Goal: Task Accomplishment & Management: Manage account settings

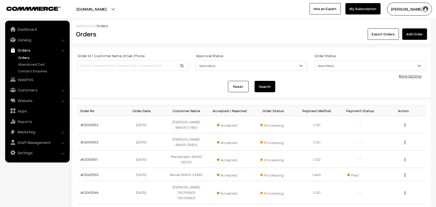
click at [25, 54] on link "Orders" at bounding box center [36, 49] width 61 height 9
click at [25, 55] on link "Orders" at bounding box center [42, 57] width 51 height 5
click at [26, 57] on link "Orders" at bounding box center [42, 57] width 51 height 5
click at [23, 56] on link "Orders" at bounding box center [42, 57] width 51 height 5
click at [29, 41] on link "Catalog" at bounding box center [36, 39] width 61 height 9
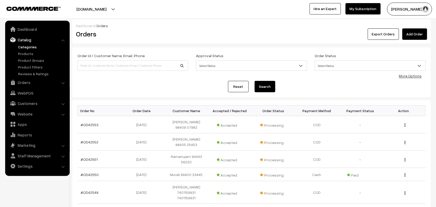
click at [29, 45] on link "Categories" at bounding box center [42, 46] width 51 height 5
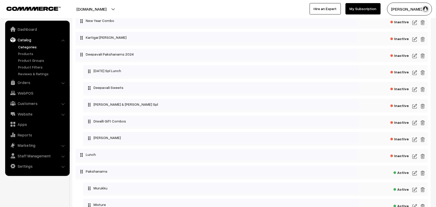
scroll to position [387, 0]
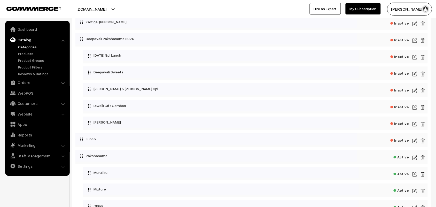
click at [415, 89] on img at bounding box center [414, 91] width 5 height 6
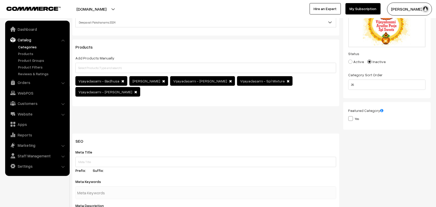
scroll to position [65, 0]
click at [29, 52] on link "Products" at bounding box center [42, 53] width 51 height 5
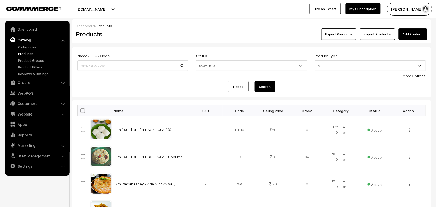
click at [409, 73] on div "More Options" at bounding box center [414, 75] width 23 height 5
click at [410, 74] on link "More Options" at bounding box center [414, 76] width 23 height 4
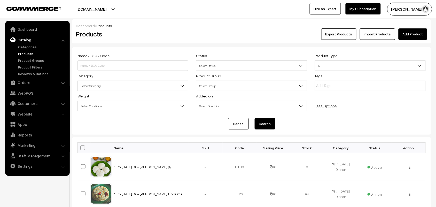
click at [139, 90] on span "Select Category" at bounding box center [133, 85] width 110 height 9
type input "a"
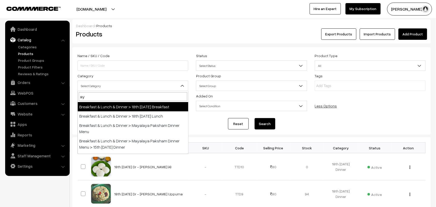
type input "a"
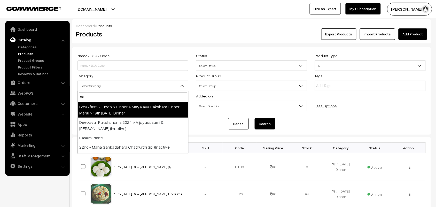
type input "s"
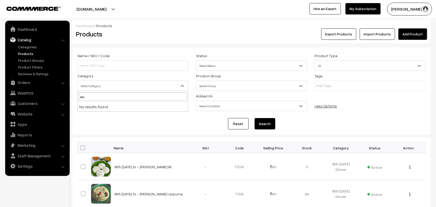
type input "au"
click at [145, 54] on div "Name / SKU / Code" at bounding box center [133, 61] width 119 height 18
click at [92, 97] on div "Weight Select Condition Greater Lesser Equal Between Select Condition" at bounding box center [133, 102] width 119 height 18
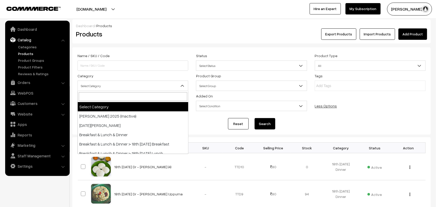
click at [102, 86] on span "Select Category" at bounding box center [133, 85] width 110 height 9
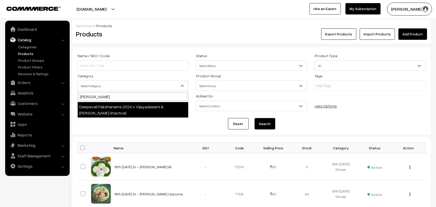
type input "vij"
select select "78"
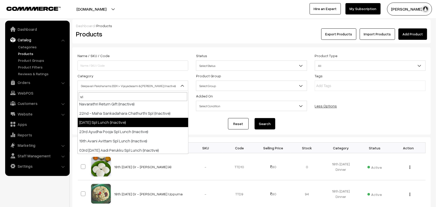
scroll to position [32, 0]
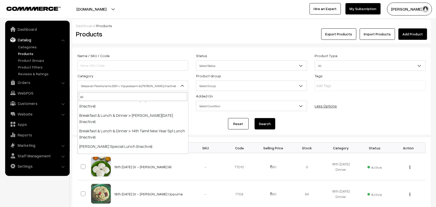
type input "vij"
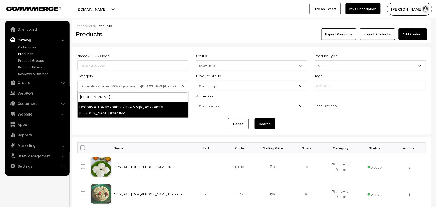
scroll to position [0, 0]
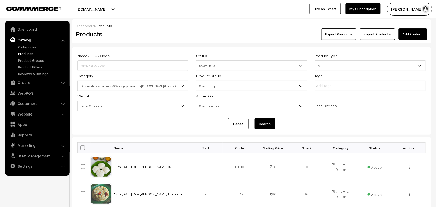
click at [147, 89] on span "Deepavali Pakshanams 2024 > Vijayadasami & Ayudha Pooja Spl (Inactive)" at bounding box center [133, 85] width 110 height 9
type input "vvij"
click at [149, 87] on span "Deepavali Pakshanams 2024 > Vijayadasami & Ayudha Pooja Spl (Inactive)" at bounding box center [133, 85] width 110 height 9
click at [265, 123] on button "Search" at bounding box center [265, 123] width 21 height 11
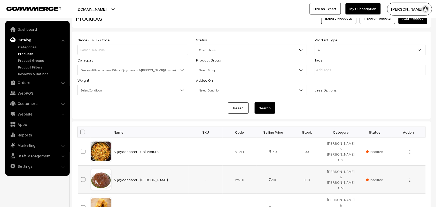
scroll to position [6, 0]
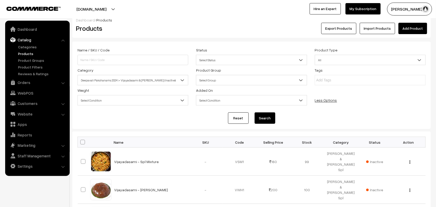
click at [29, 55] on link "Products" at bounding box center [42, 53] width 51 height 5
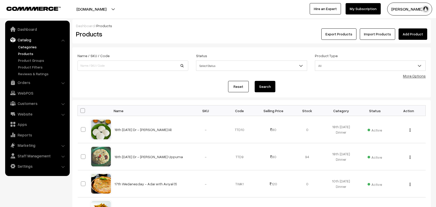
scroll to position [32, 0]
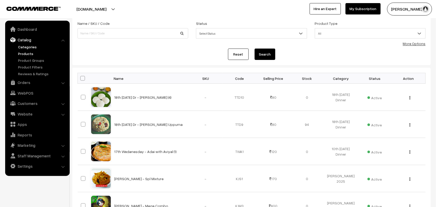
click at [22, 46] on link "Categories" at bounding box center [42, 46] width 51 height 5
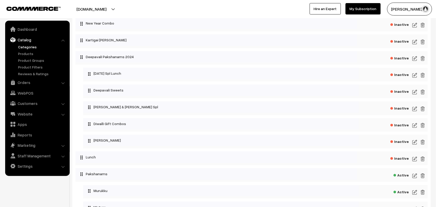
scroll to position [355, 0]
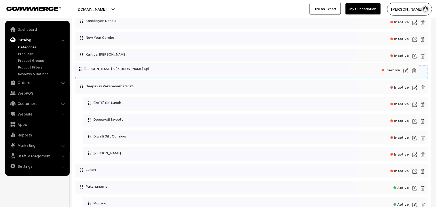
drag, startPoint x: 119, startPoint y: 121, endPoint x: 111, endPoint y: 69, distance: 52.9
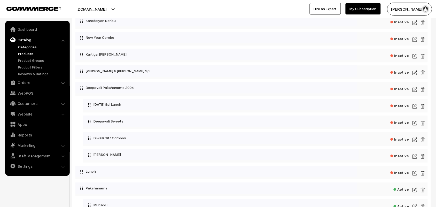
click at [24, 51] on link "Products" at bounding box center [42, 53] width 51 height 5
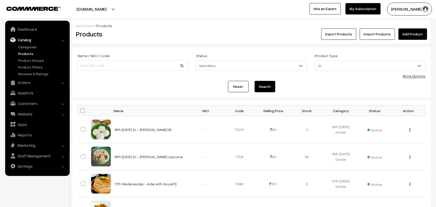
click at [412, 75] on link "More Options" at bounding box center [414, 76] width 23 height 4
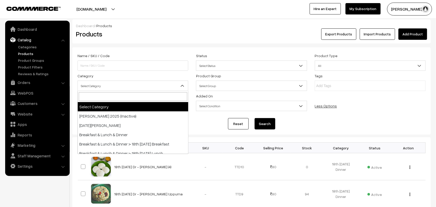
click at [128, 85] on span "Select Category" at bounding box center [133, 85] width 110 height 9
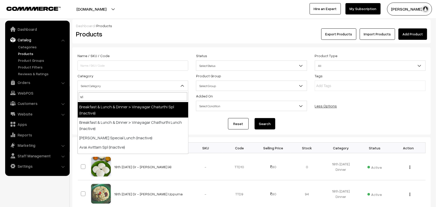
type input "v"
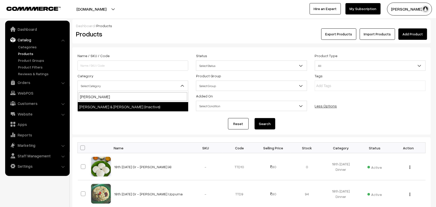
type input "[PERSON_NAME]"
select select "78"
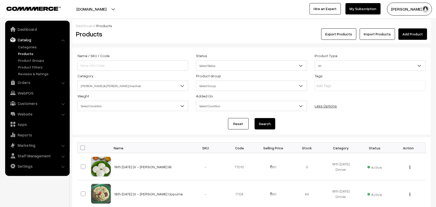
click at [262, 122] on button "Search" at bounding box center [265, 123] width 21 height 11
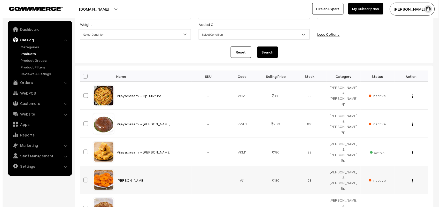
scroll to position [70, 0]
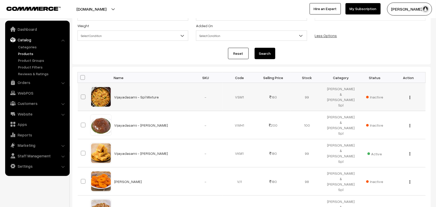
click at [380, 96] on span "Inactive" at bounding box center [374, 96] width 17 height 5
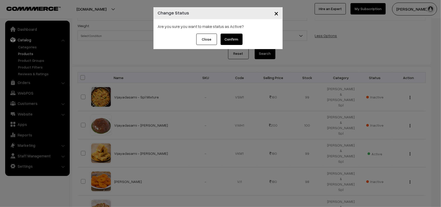
click at [233, 39] on button "Confirm" at bounding box center [232, 39] width 22 height 11
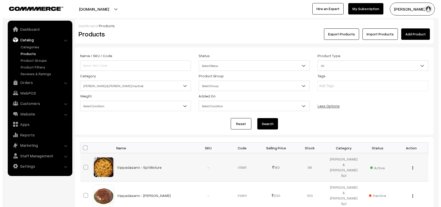
scroll to position [70, 0]
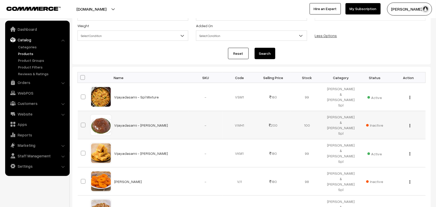
click at [378, 123] on span "Inactive" at bounding box center [374, 124] width 17 height 5
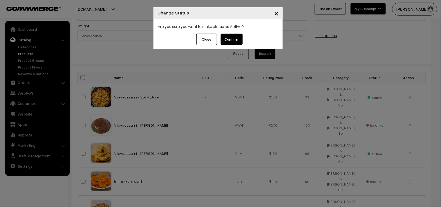
click at [225, 37] on button "Confirm" at bounding box center [232, 39] width 22 height 11
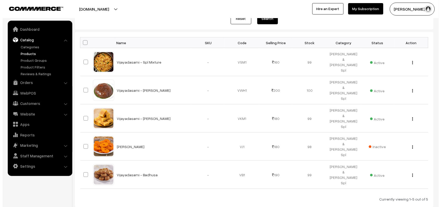
scroll to position [135, 0]
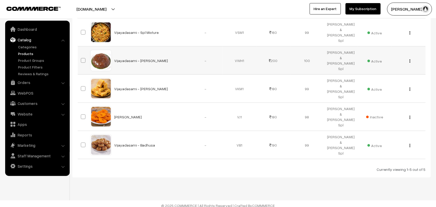
click at [410, 60] on img "button" at bounding box center [410, 60] width 1 height 3
drag, startPoint x: 421, startPoint y: 56, endPoint x: 418, endPoint y: 56, distance: 3.4
click at [421, 56] on td "View Edit Delete" at bounding box center [409, 60] width 34 height 28
click at [410, 60] on img "button" at bounding box center [410, 60] width 1 height 3
click at [426, 69] on div "Bulk Options Edit Products Update Inventory Make all Active Make all Inactive A…" at bounding box center [251, 89] width 359 height 175
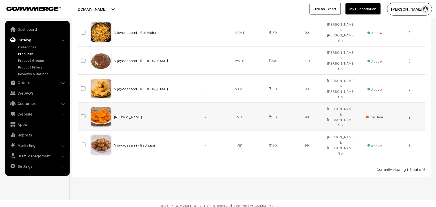
click at [410, 116] on img "button" at bounding box center [410, 117] width 1 height 3
click at [385, 114] on td "Inactive" at bounding box center [375, 117] width 34 height 28
click at [377, 114] on span "Inactive" at bounding box center [374, 116] width 17 height 5
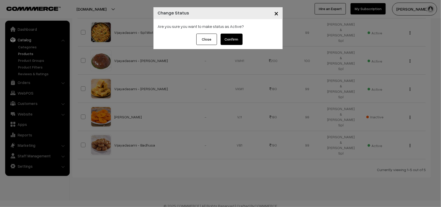
click at [235, 34] on button "Confirm" at bounding box center [232, 39] width 22 height 11
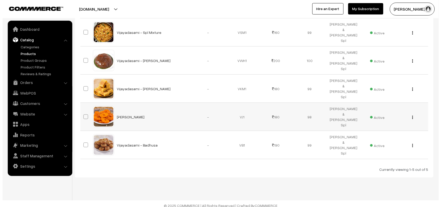
scroll to position [103, 0]
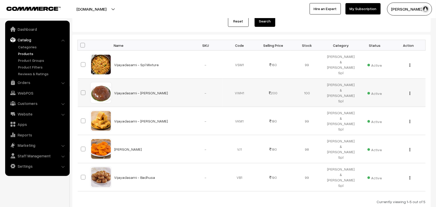
click at [411, 92] on div "View Edit Delete" at bounding box center [409, 92] width 28 height 5
click at [411, 92] on button "button" at bounding box center [409, 93] width 1 height 4
click at [382, 121] on link "Delete" at bounding box center [387, 123] width 44 height 11
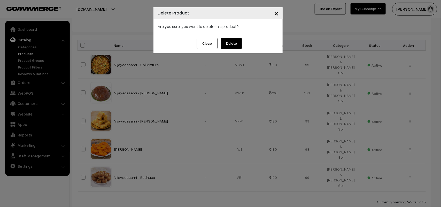
click at [236, 42] on button "Delete" at bounding box center [231, 43] width 21 height 11
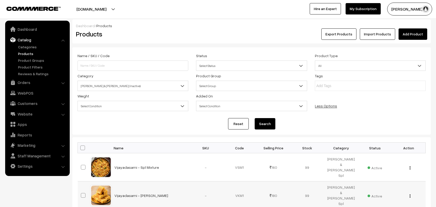
scroll to position [103, 0]
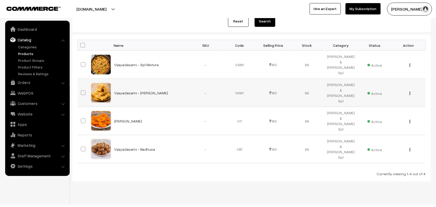
click at [410, 92] on img "button" at bounding box center [410, 93] width 1 height 3
click at [430, 75] on div "Bulk Options Edit Products Update Inventory Make all Active Make all Inactive A…" at bounding box center [251, 108] width 359 height 147
click at [410, 120] on img "button" at bounding box center [410, 121] width 1 height 3
click at [385, 135] on link "Edit" at bounding box center [387, 139] width 44 height 11
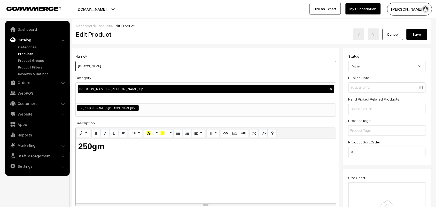
click at [113, 64] on input "[PERSON_NAME]" at bounding box center [205, 66] width 261 height 10
click at [97, 65] on input "[PERSON_NAME]" at bounding box center [205, 66] width 261 height 10
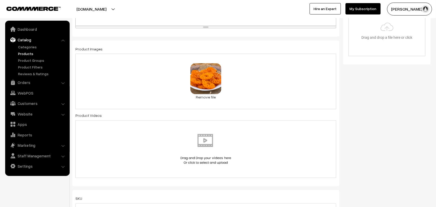
scroll to position [226, 0]
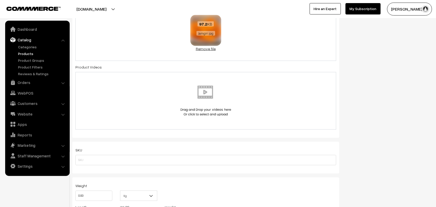
type input "Vijayadasami - Mini Jangiri"
click at [211, 49] on link "Remove file" at bounding box center [205, 48] width 31 height 5
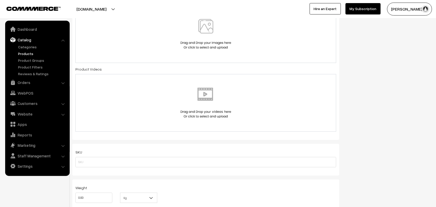
click at [210, 37] on img at bounding box center [205, 34] width 53 height 30
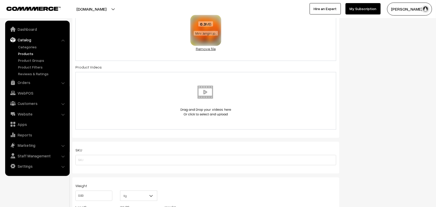
click at [211, 51] on link "Remove file" at bounding box center [205, 48] width 31 height 5
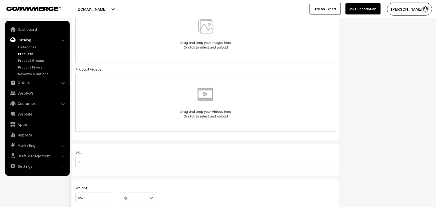
click at [211, 45] on img at bounding box center [205, 34] width 53 height 30
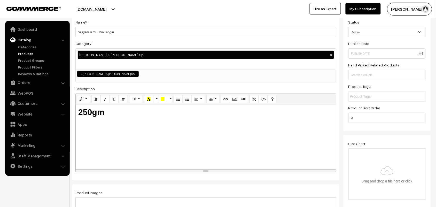
scroll to position [0, 0]
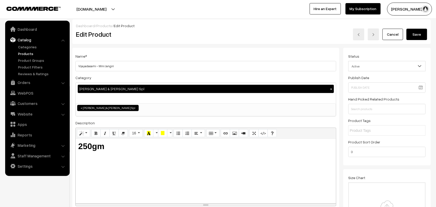
click at [425, 34] on button "Save" at bounding box center [417, 34] width 21 height 11
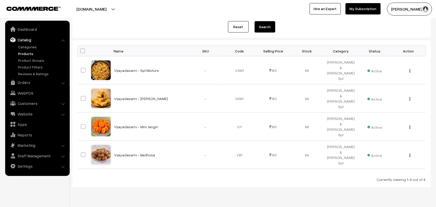
scroll to position [108, 0]
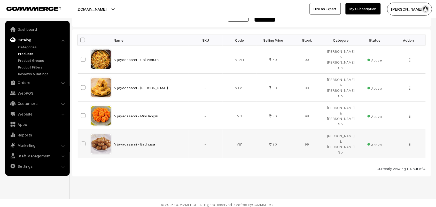
click at [412, 141] on div "View Edit Delete" at bounding box center [409, 143] width 28 height 5
click at [410, 143] on img "button" at bounding box center [410, 144] width 1 height 3
click at [387, 159] on link "Edit" at bounding box center [387, 162] width 44 height 11
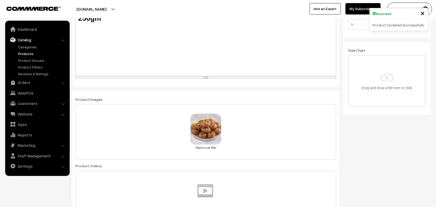
scroll to position [161, 0]
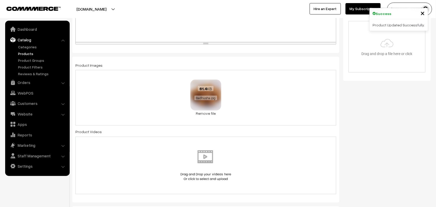
click at [210, 111] on img at bounding box center [206, 95] width 33 height 33
click at [210, 94] on div "61.4 KB Badhusha.jpg" at bounding box center [205, 94] width 31 height 28
click at [209, 109] on img at bounding box center [206, 95] width 33 height 33
click at [211, 116] on link "Remove file" at bounding box center [205, 113] width 31 height 5
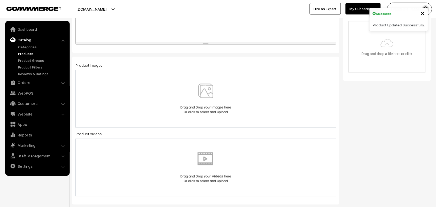
click at [210, 98] on img at bounding box center [205, 99] width 53 height 30
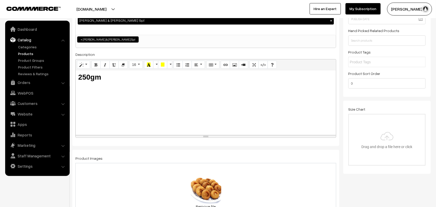
scroll to position [0, 0]
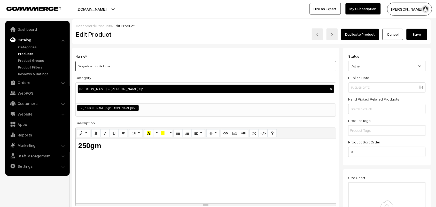
click at [98, 66] on input "Vijayadasami - Badhusa" at bounding box center [205, 66] width 261 height 10
type input "Vijayadasami - Mini Badhusa"
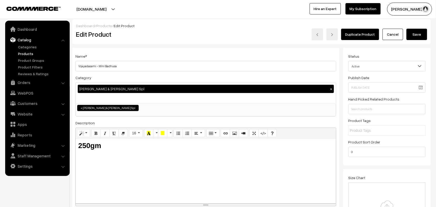
click at [416, 35] on button "Save" at bounding box center [417, 34] width 21 height 11
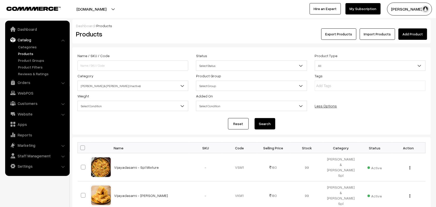
click at [410, 36] on link "Add Product" at bounding box center [413, 33] width 29 height 11
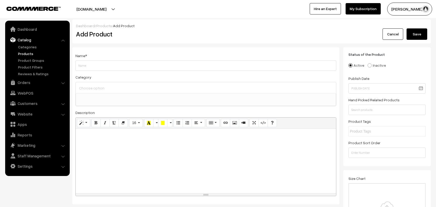
select select
type input "Vijayadasami - Laddu"
click at [104, 83] on div at bounding box center [206, 87] width 260 height 11
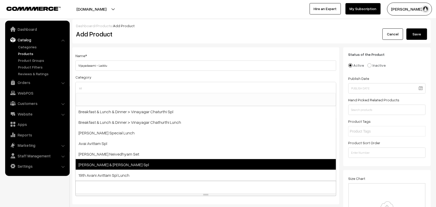
type input "vi"
click at [134, 165] on span "[PERSON_NAME] & [PERSON_NAME] Spl" at bounding box center [206, 164] width 260 height 11
select select "78"
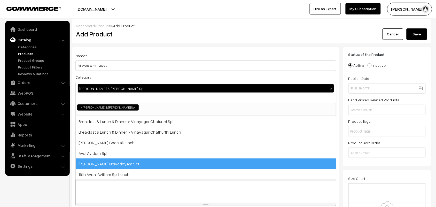
scroll to position [84, 0]
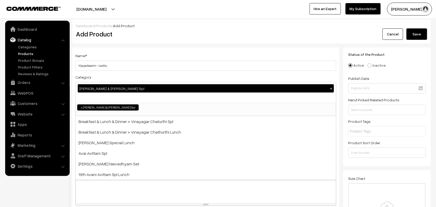
click at [201, 41] on div "Dashboard / Products / Add Product Add Product Cancel Save" at bounding box center [251, 31] width 359 height 24
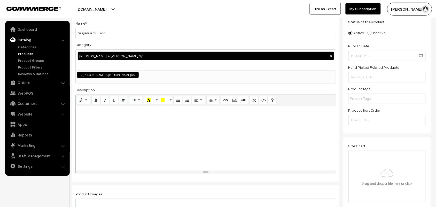
scroll to position [97, 0]
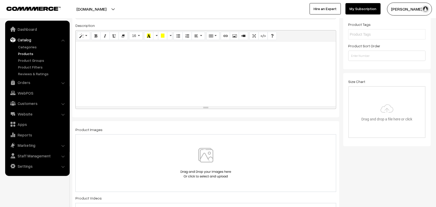
click at [146, 100] on div at bounding box center [206, 74] width 260 height 65
click at [98, 35] on icon "Bold (CTRL+B)" at bounding box center [96, 36] width 4 height 4
click at [86, 37] on button "Style" at bounding box center [83, 36] width 13 height 8
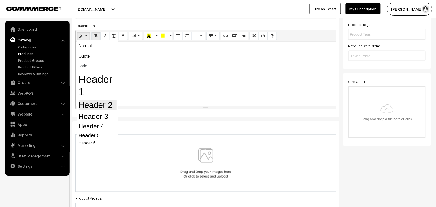
click at [103, 108] on h2 "Header 2" at bounding box center [98, 105] width 38 height 10
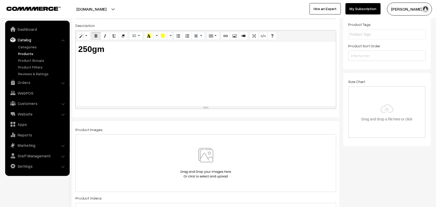
click at [176, 63] on div "250gm" at bounding box center [206, 74] width 260 height 65
click at [209, 164] on img at bounding box center [205, 163] width 53 height 30
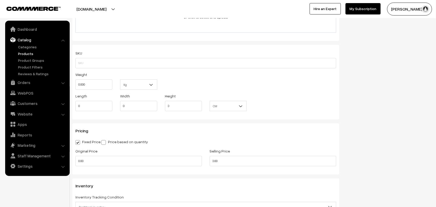
scroll to position [420, 0]
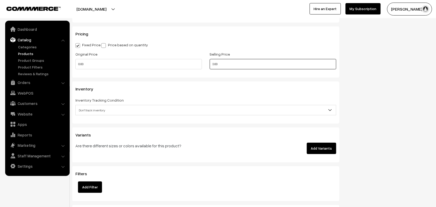
click at [142, 56] on div "Original Price 0.00 Selling Price 0.00" at bounding box center [206, 61] width 269 height 21
drag, startPoint x: 218, startPoint y: 63, endPoint x: 163, endPoint y: 60, distance: 55.3
click at [163, 60] on div "Original Price 0.00 Selling Price 1280" at bounding box center [206, 61] width 269 height 21
type input "180"
click at [96, 111] on span "Don't track inventory" at bounding box center [206, 110] width 260 height 9
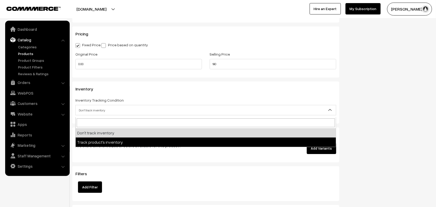
select select "2"
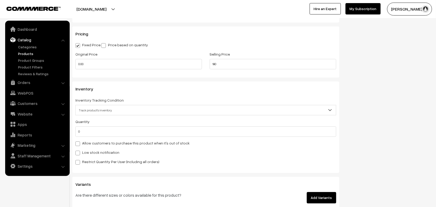
click at [85, 144] on label "Allow customers to purchase this product when it's out of stock" at bounding box center [132, 142] width 114 height 5
click at [79, 144] on input "Allow customers to purchase this product when it's out of stock" at bounding box center [76, 142] width 3 height 3
checkbox input "true"
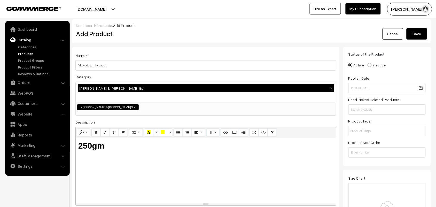
scroll to position [0, 0]
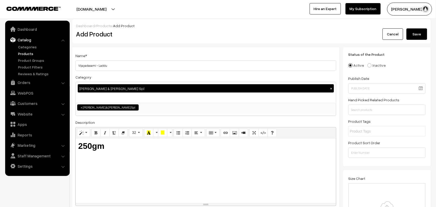
click at [417, 34] on button "Save" at bounding box center [417, 33] width 21 height 11
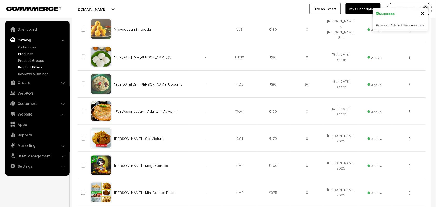
scroll to position [97, 0]
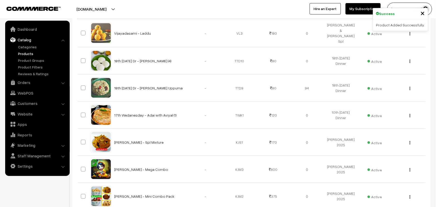
click at [30, 52] on link "Products" at bounding box center [42, 53] width 51 height 5
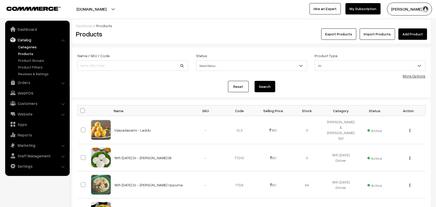
click at [28, 45] on link "Categories" at bounding box center [42, 46] width 51 height 5
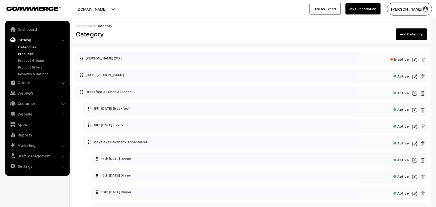
click at [25, 53] on link "Products" at bounding box center [42, 53] width 51 height 5
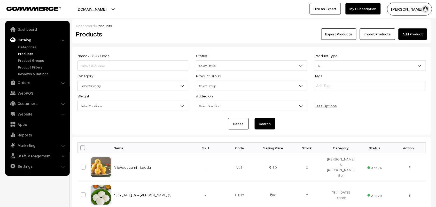
click at [111, 87] on span "Select Category" at bounding box center [133, 85] width 110 height 9
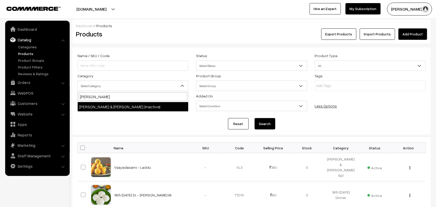
type input "[PERSON_NAME]"
select select "78"
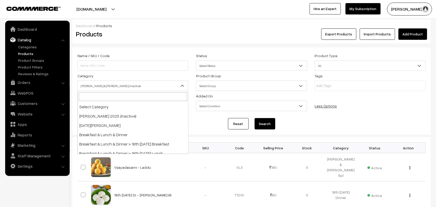
scroll to position [257, 0]
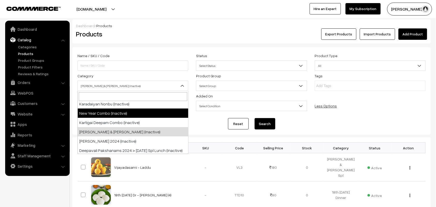
click at [166, 54] on div "Name / SKU / Code" at bounding box center [133, 61] width 119 height 18
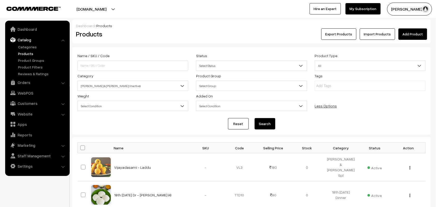
click at [271, 123] on button "Search" at bounding box center [265, 123] width 21 height 11
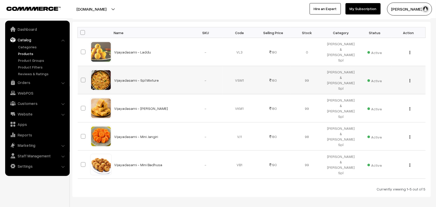
scroll to position [135, 0]
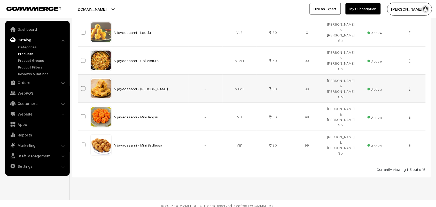
click at [411, 87] on button "button" at bounding box center [409, 89] width 1 height 4
click at [395, 103] on link "Edit" at bounding box center [387, 107] width 44 height 11
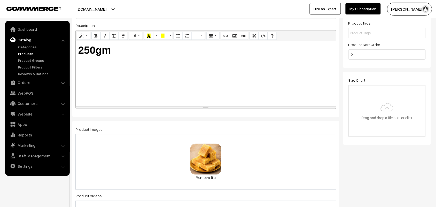
scroll to position [97, 0]
click at [363, 93] on input "file" at bounding box center [387, 111] width 76 height 51
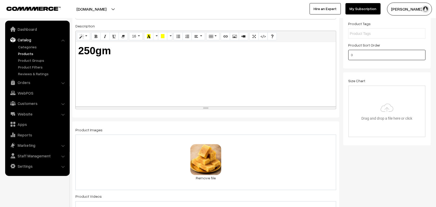
drag, startPoint x: 358, startPoint y: 55, endPoint x: 358, endPoint y: 58, distance: 2.9
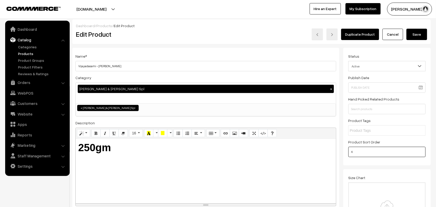
type input "4"
click at [418, 35] on button "Save" at bounding box center [417, 34] width 21 height 11
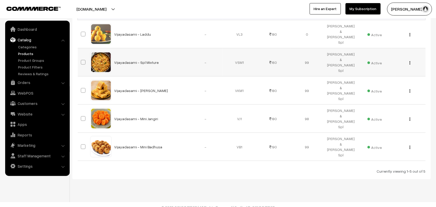
scroll to position [135, 0]
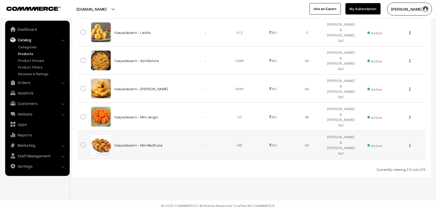
click at [409, 143] on button "button" at bounding box center [409, 145] width 1 height 4
click at [374, 158] on link "Edit" at bounding box center [387, 163] width 44 height 11
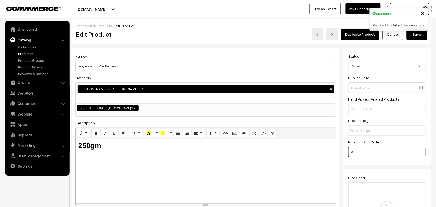
type input "2"
click at [415, 35] on button "Save" at bounding box center [417, 34] width 21 height 11
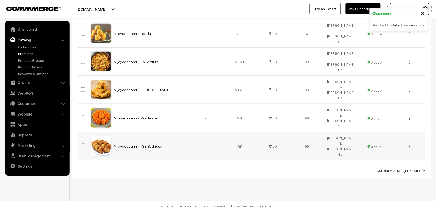
scroll to position [135, 0]
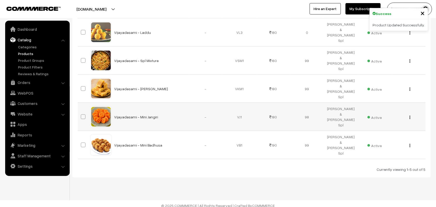
click at [409, 114] on div "View Edit" at bounding box center [409, 116] width 28 height 5
click at [410, 116] on img "button" at bounding box center [410, 117] width 1 height 3
click at [376, 134] on link "Edit" at bounding box center [387, 135] width 44 height 11
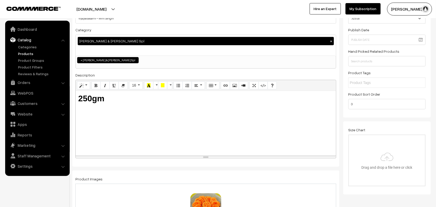
scroll to position [129, 0]
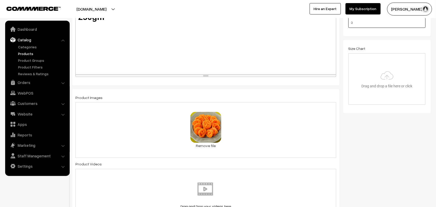
drag, startPoint x: 356, startPoint y: 24, endPoint x: 331, endPoint y: 24, distance: 24.8
click at [359, 54] on input "file" at bounding box center [387, 79] width 76 height 51
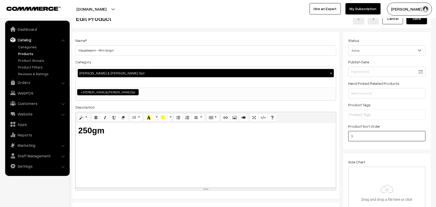
scroll to position [0, 0]
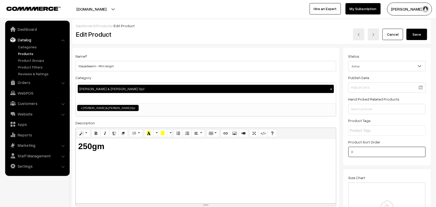
type input "3"
click at [420, 34] on button "Save" at bounding box center [417, 34] width 21 height 11
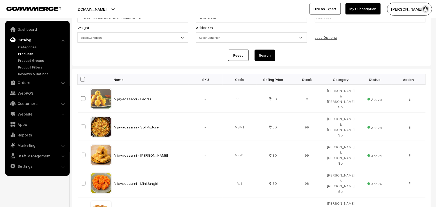
scroll to position [38, 0]
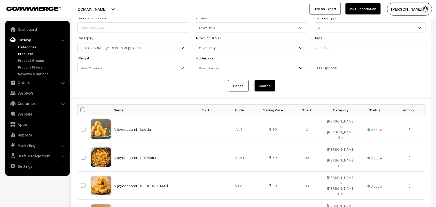
click at [21, 46] on link "Categories" at bounding box center [42, 46] width 51 height 5
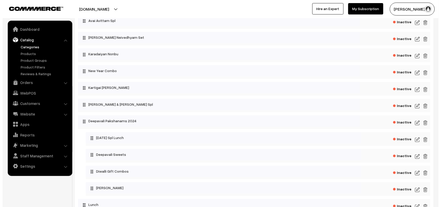
scroll to position [323, 0]
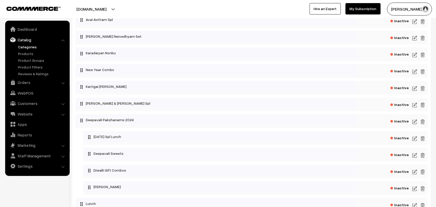
click at [403, 104] on span "Inactive" at bounding box center [400, 104] width 19 height 6
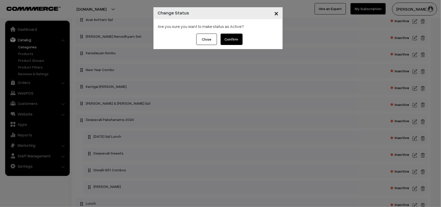
click at [246, 41] on div "Close Confirm" at bounding box center [217, 41] width 129 height 15
click at [234, 40] on button "Confirm" at bounding box center [232, 39] width 22 height 11
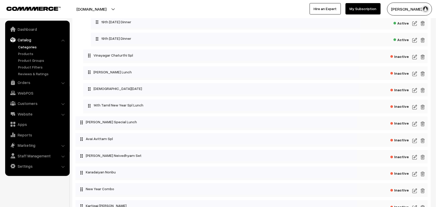
scroll to position [291, 0]
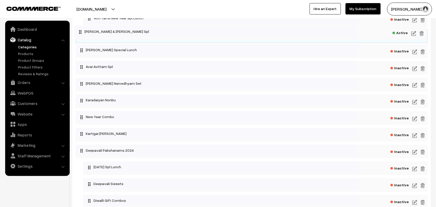
drag, startPoint x: 107, startPoint y: 136, endPoint x: 106, endPoint y: 32, distance: 103.6
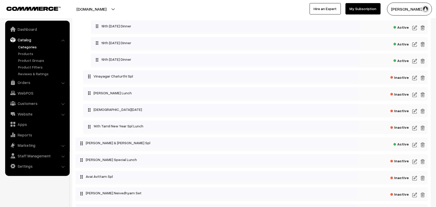
scroll to position [161, 0]
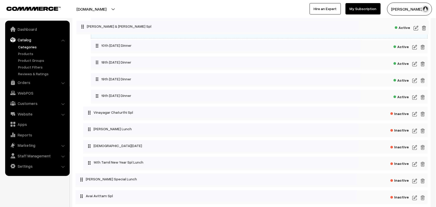
drag, startPoint x: 107, startPoint y: 165, endPoint x: 108, endPoint y: 27, distance: 137.9
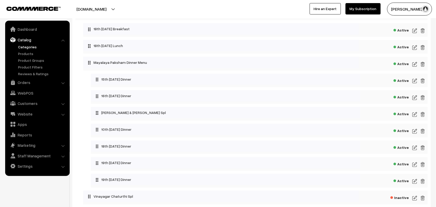
scroll to position [65, 0]
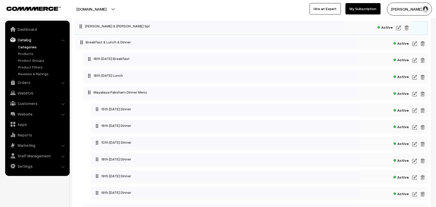
drag, startPoint x: 127, startPoint y: 119, endPoint x: 108, endPoint y: 28, distance: 93.0
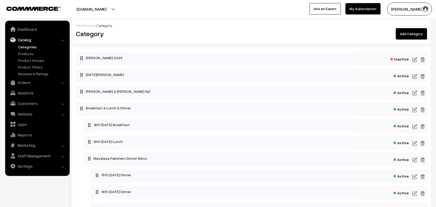
scroll to position [0, 0]
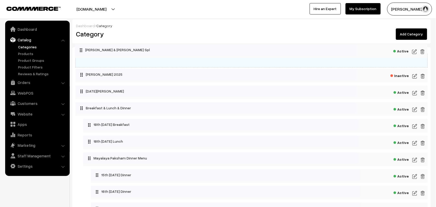
drag, startPoint x: 105, startPoint y: 91, endPoint x: 104, endPoint y: 49, distance: 41.6
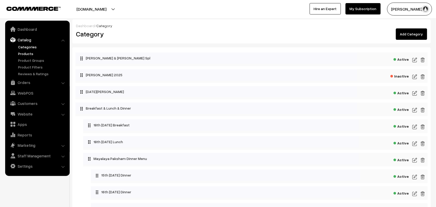
click at [26, 56] on link "Products" at bounding box center [42, 53] width 51 height 5
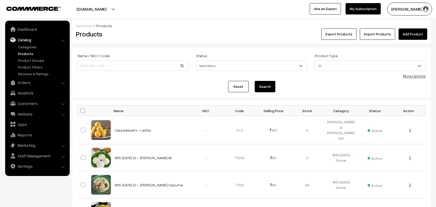
click at [419, 74] on link "More Options" at bounding box center [414, 76] width 23 height 4
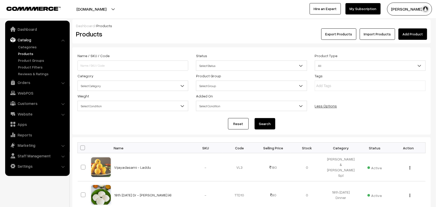
click at [111, 83] on span "Select Category" at bounding box center [133, 85] width 110 height 9
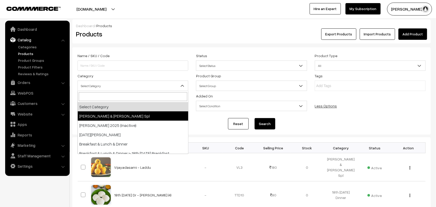
select select "78"
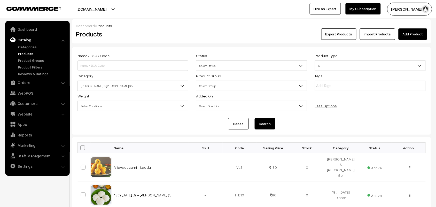
click at [269, 124] on button "Search" at bounding box center [265, 123] width 21 height 11
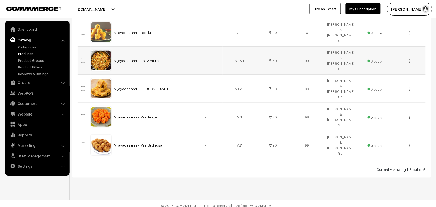
click at [410, 61] on img "button" at bounding box center [410, 60] width 1 height 3
click at [387, 76] on link "Edit" at bounding box center [387, 79] width 44 height 11
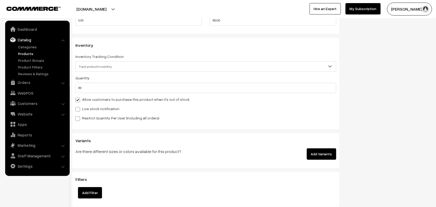
scroll to position [420, 0]
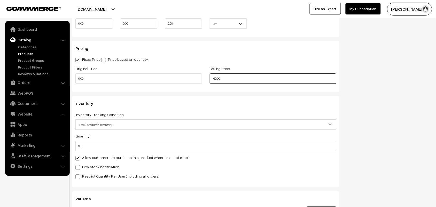
drag, startPoint x: 231, startPoint y: 79, endPoint x: 190, endPoint y: 79, distance: 40.3
click at [190, 79] on div "Original Price 0.00 Selling Price 160.00" at bounding box center [206, 75] width 269 height 21
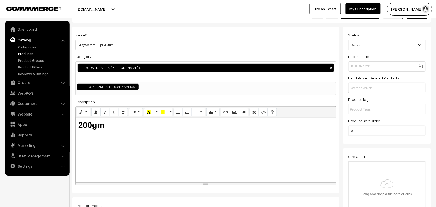
scroll to position [0, 0]
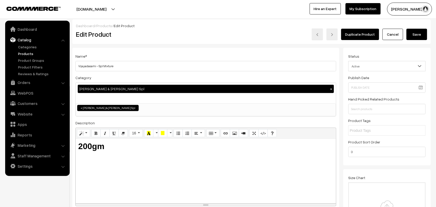
type input "170.00"
click at [411, 35] on button "Save" at bounding box center [417, 34] width 21 height 11
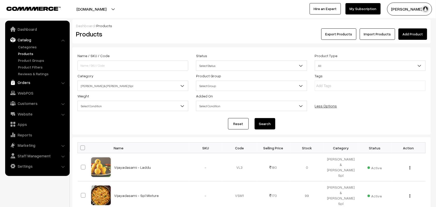
click at [21, 80] on link "Orders" at bounding box center [36, 82] width 61 height 9
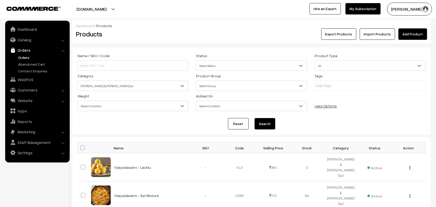
click at [27, 57] on link "Orders" at bounding box center [42, 57] width 51 height 5
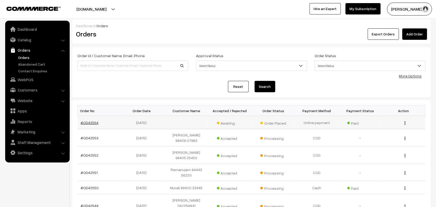
click at [81, 121] on link "#OD42554" at bounding box center [90, 122] width 18 height 4
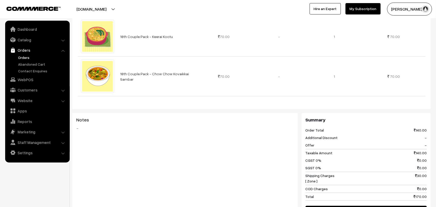
scroll to position [161, 0]
click at [27, 39] on link "Catalog" at bounding box center [36, 39] width 61 height 9
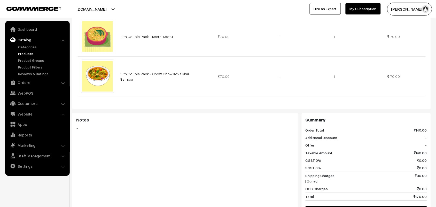
click at [24, 54] on link "Products" at bounding box center [42, 53] width 51 height 5
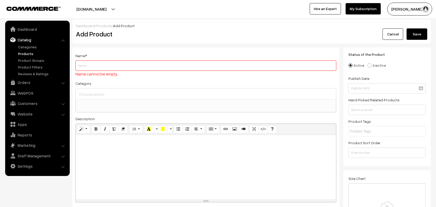
select select
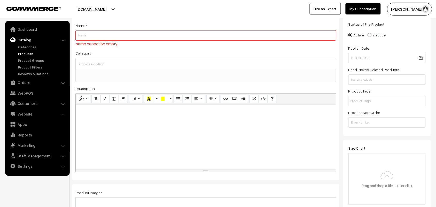
click at [94, 61] on div at bounding box center [206, 63] width 260 height 11
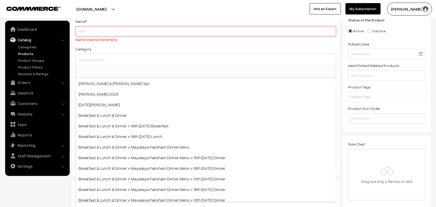
scroll to position [35, 0]
click at [96, 30] on input "Weight" at bounding box center [205, 31] width 261 height 10
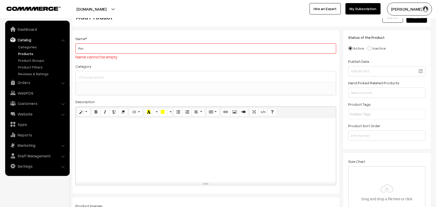
scroll to position [0, 0]
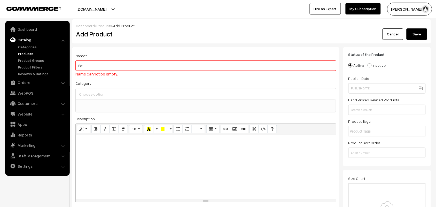
type input "Pori"
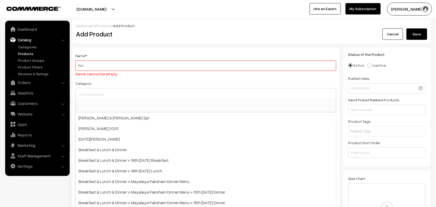
click at [101, 93] on input at bounding box center [206, 93] width 256 height 7
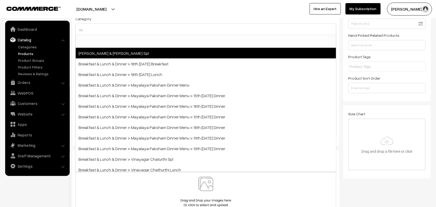
type input "ay"
click at [131, 54] on span "[PERSON_NAME] & [PERSON_NAME] Spl" at bounding box center [206, 53] width 260 height 11
select select "78"
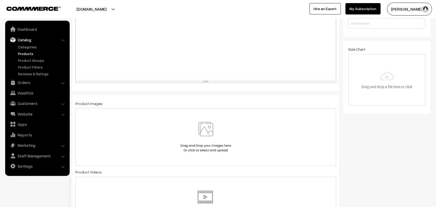
click at [129, 60] on div at bounding box center [206, 47] width 260 height 65
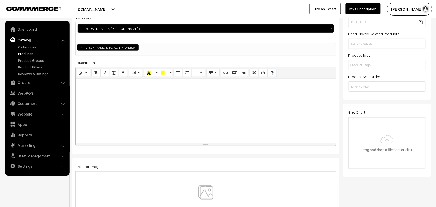
scroll to position [65, 0]
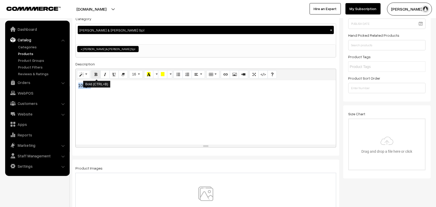
click at [96, 74] on icon "Bold (CTRL+B)" at bounding box center [96, 74] width 4 height 4
click at [85, 76] on button "Style" at bounding box center [83, 74] width 13 height 8
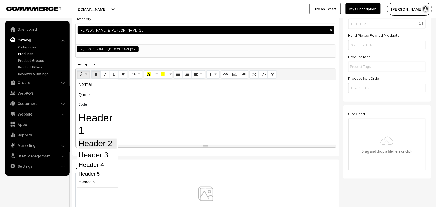
click at [99, 145] on h2 "Header 2" at bounding box center [98, 143] width 38 height 10
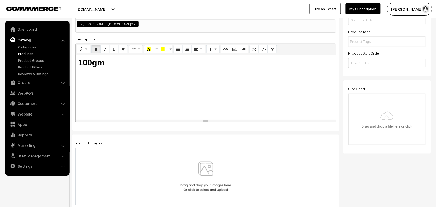
scroll to position [97, 0]
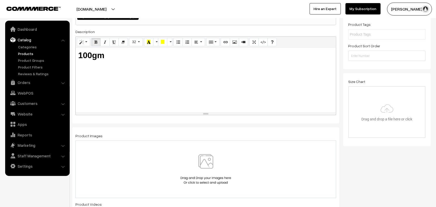
click at [206, 168] on img at bounding box center [205, 169] width 53 height 30
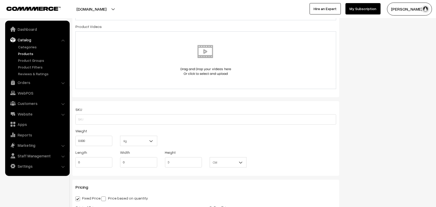
scroll to position [323, 0]
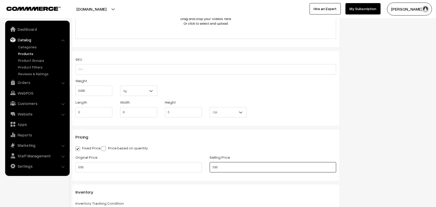
drag, startPoint x: 204, startPoint y: 166, endPoint x: 188, endPoint y: 162, distance: 16.7
click at [188, 162] on div "Original Price 0.00 Selling Price 0.00" at bounding box center [206, 164] width 269 height 21
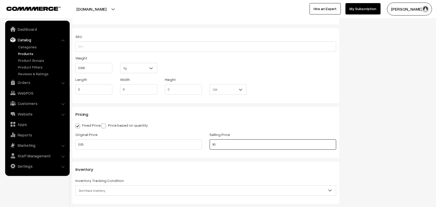
scroll to position [355, 0]
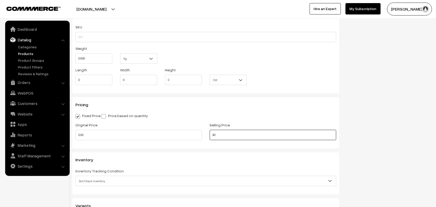
type input "90"
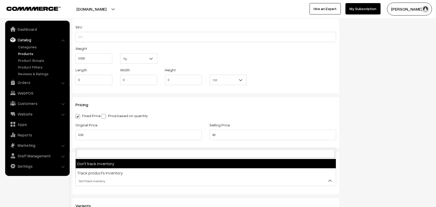
click at [111, 181] on span "Don't track inventory" at bounding box center [206, 180] width 260 height 9
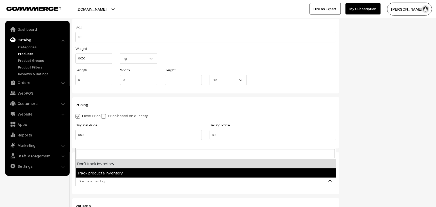
select select "2"
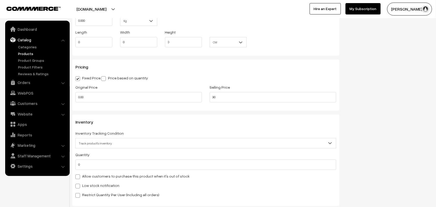
scroll to position [452, 0]
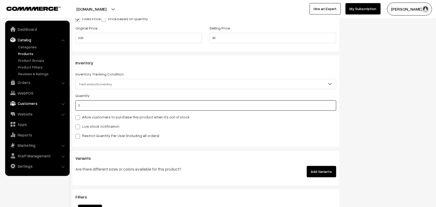
drag, startPoint x: 79, startPoint y: 106, endPoint x: 47, endPoint y: 102, distance: 31.8
click at [47, 102] on body "Thank you for showing interest. Our team will call you shortly. Close annamfood…" at bounding box center [218, 3] width 436 height 910
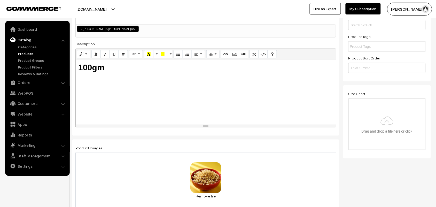
scroll to position [0, 0]
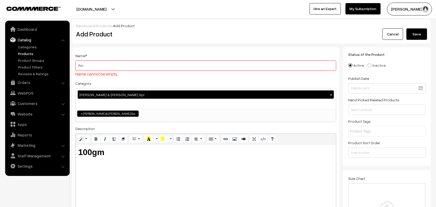
type input "100"
click at [101, 74] on span "Name cannot be empty." at bounding box center [96, 73] width 43 height 5
click at [105, 67] on input "Pori" at bounding box center [205, 65] width 261 height 10
type input "P"
type input "Pori"
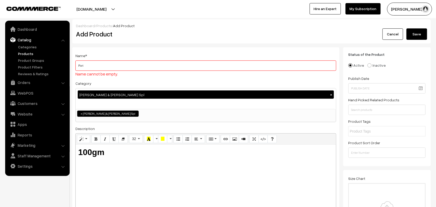
click at [414, 36] on button "Save" at bounding box center [417, 33] width 21 height 11
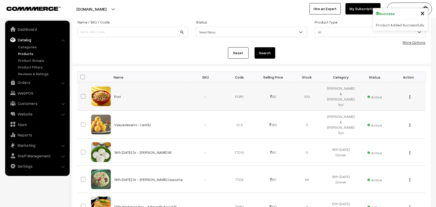
scroll to position [65, 0]
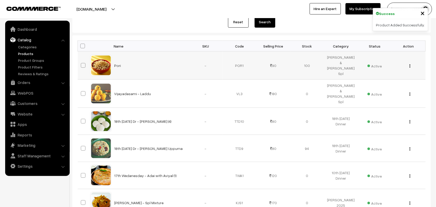
click at [411, 66] on div "View Edit Delete" at bounding box center [409, 65] width 28 height 5
click at [410, 65] on img "button" at bounding box center [410, 65] width 1 height 3
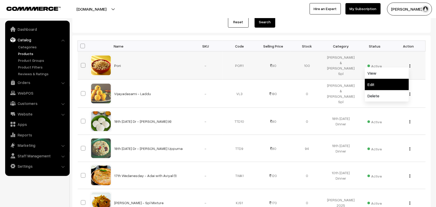
click at [380, 82] on link "Edit" at bounding box center [387, 84] width 44 height 11
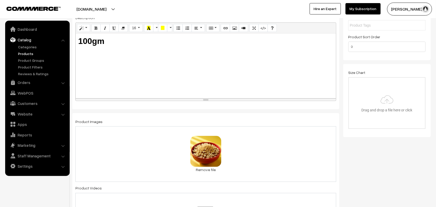
scroll to position [65, 0]
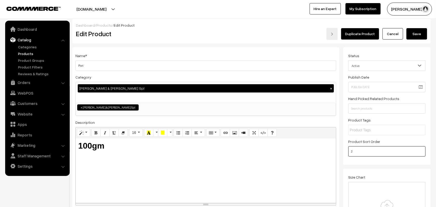
scroll to position [0, 0]
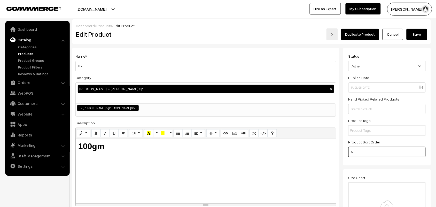
type input "5"
click at [422, 31] on button "Save" at bounding box center [417, 34] width 21 height 11
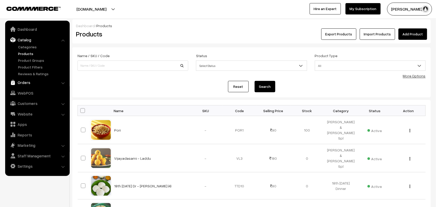
click at [26, 82] on link "Orders" at bounding box center [36, 82] width 61 height 9
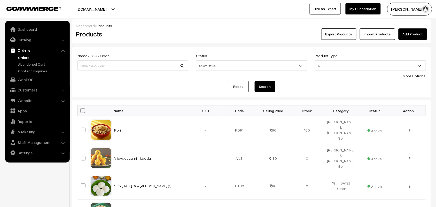
click at [27, 55] on link "Orders" at bounding box center [42, 57] width 51 height 5
